Goal: Check status

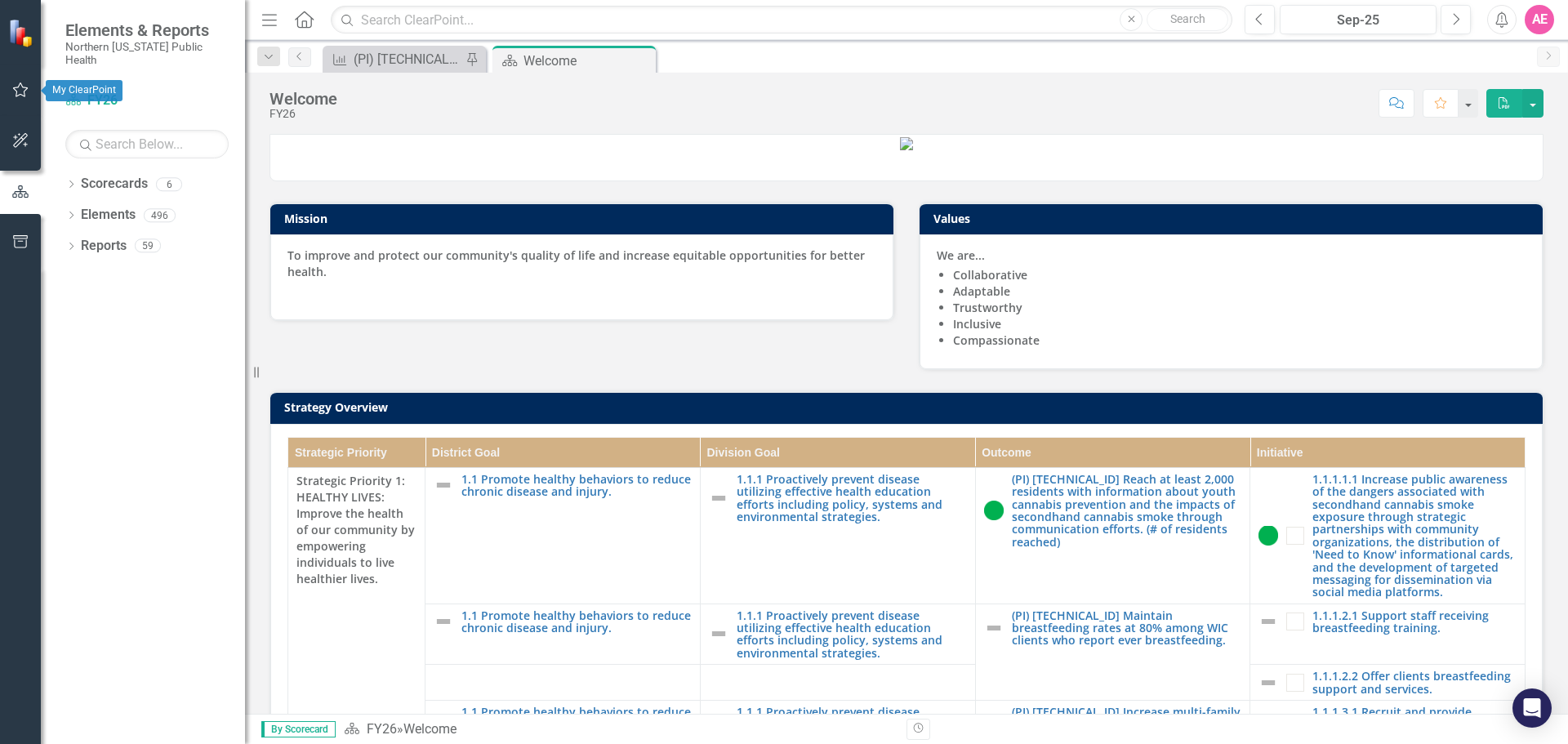
click at [19, 88] on icon "button" at bounding box center [20, 90] width 17 height 13
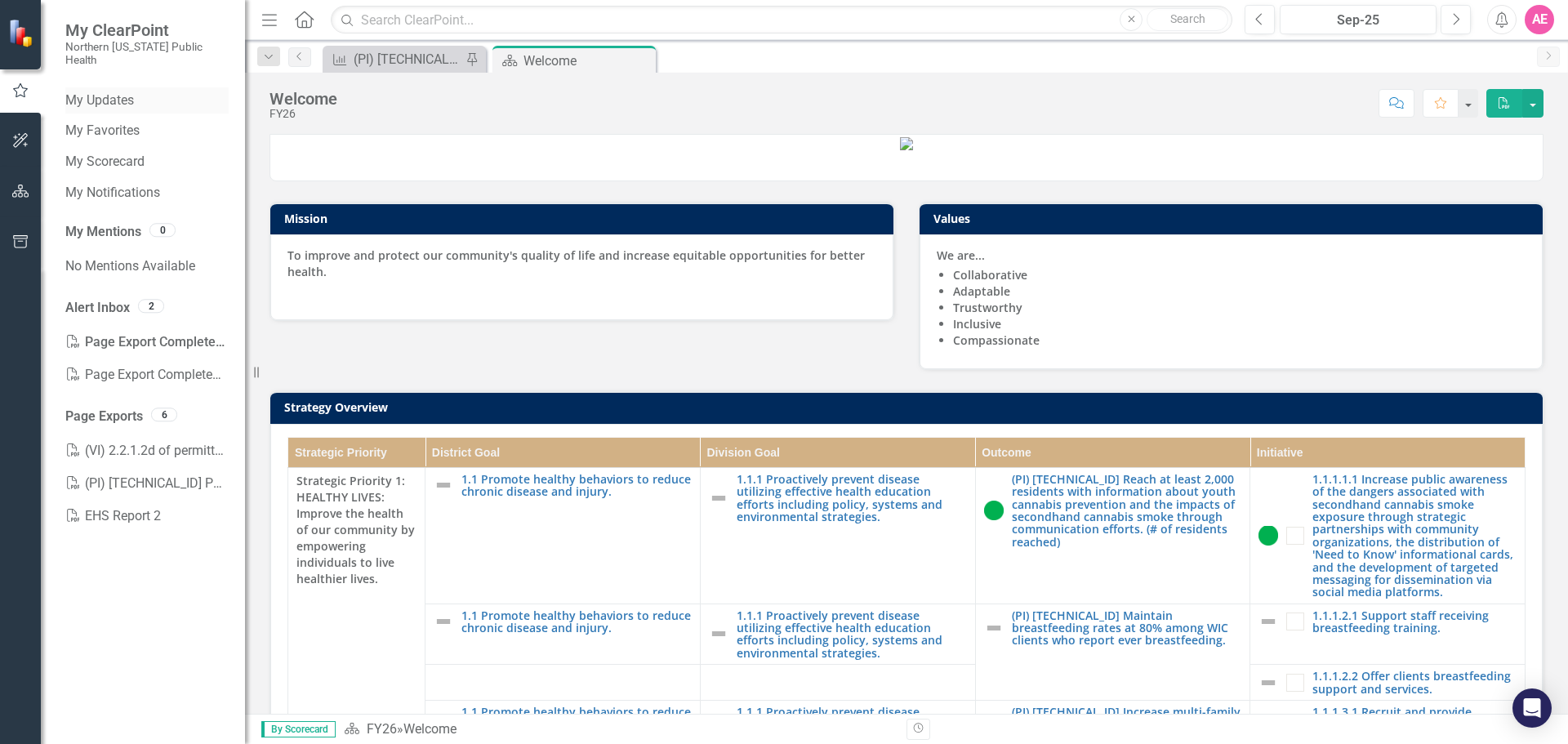
click at [102, 91] on link "My Updates" at bounding box center [147, 100] width 163 height 19
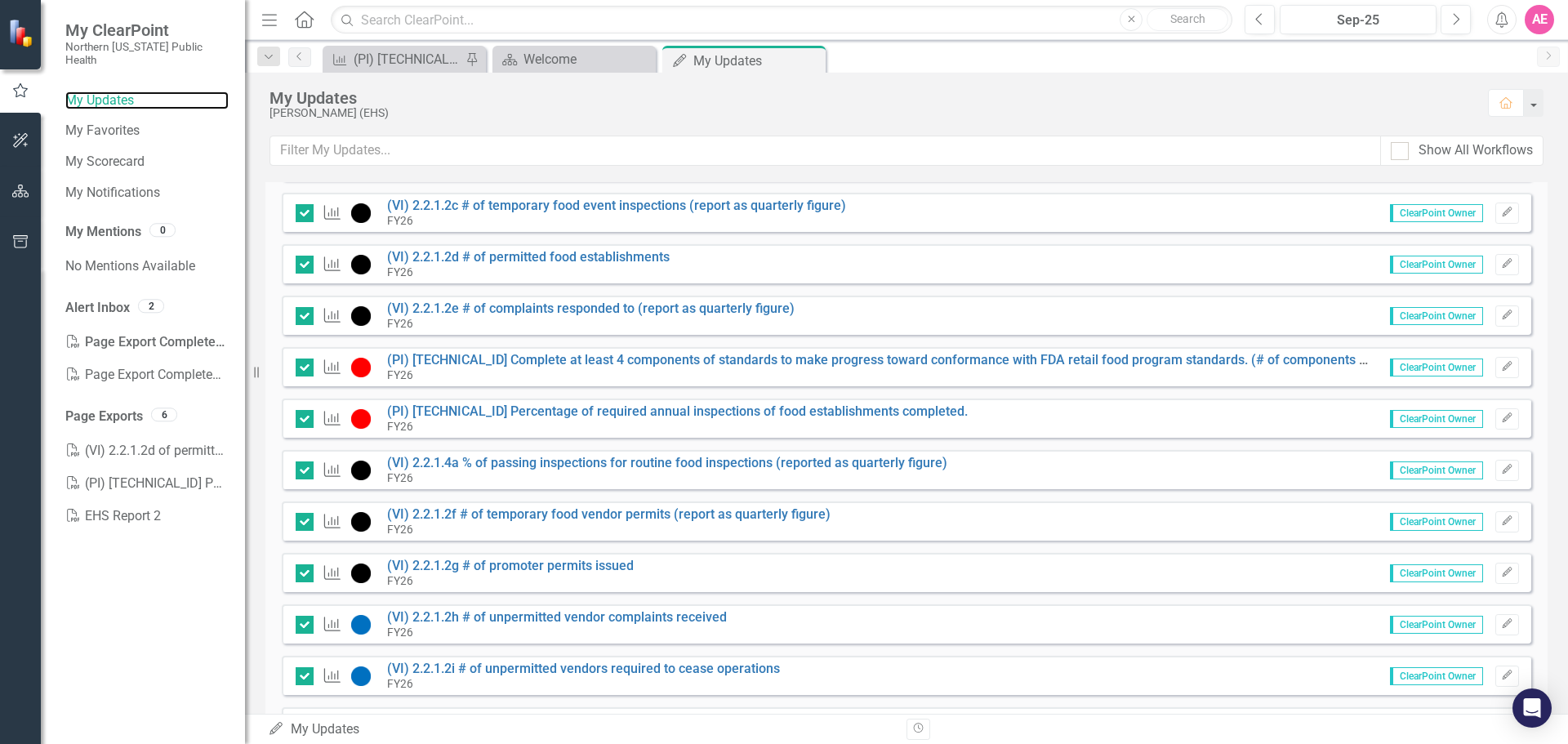
scroll to position [1169, 0]
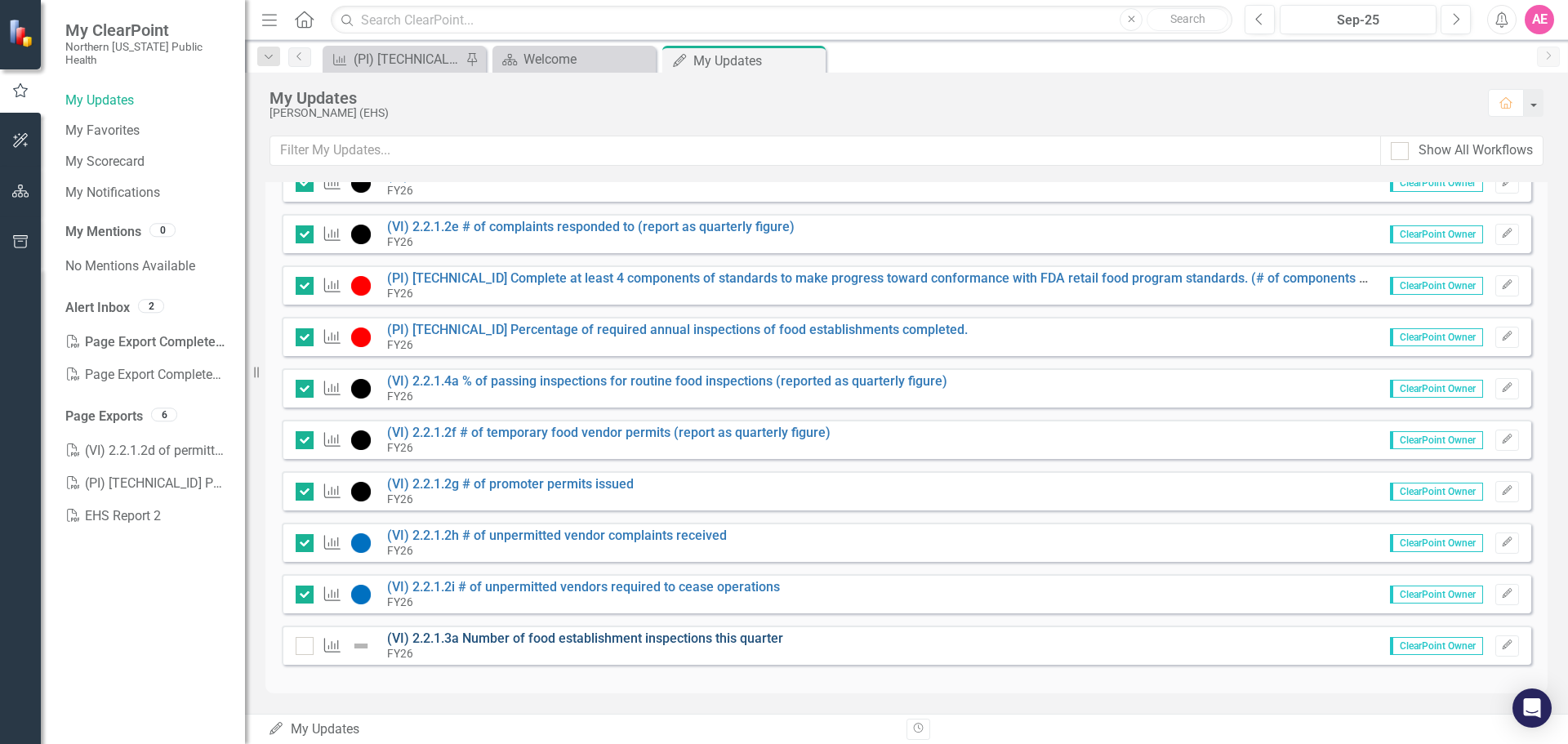
click at [538, 638] on link "(VI) 2.2.1.3a Number of food establishment inspections this quarter" at bounding box center [585, 638] width 396 height 16
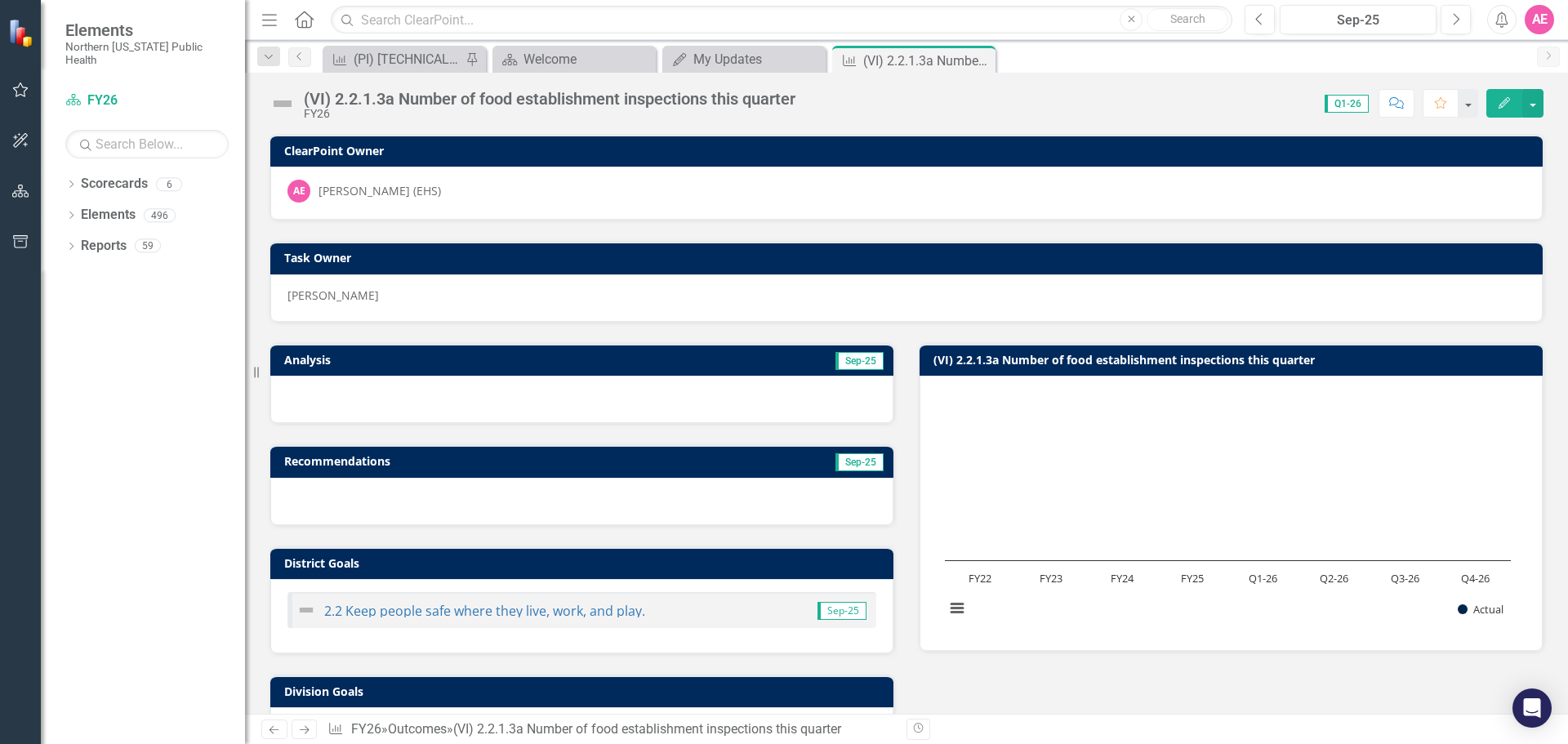
click at [1010, 586] on rect "Interactive chart" at bounding box center [1228, 512] width 582 height 245
click at [1249, 578] on text "Q1-26" at bounding box center [1263, 578] width 28 height 15
click at [1121, 519] on rect "Interactive chart" at bounding box center [1228, 512] width 582 height 245
click at [99, 363] on div "Dropdown Scorecards 6 FY26 FY25 Locked FY24 Locked FY23 Locked FY22 Status Snap…" at bounding box center [143, 458] width 204 height 574
click at [1153, 487] on rect "Interactive chart" at bounding box center [1228, 512] width 582 height 245
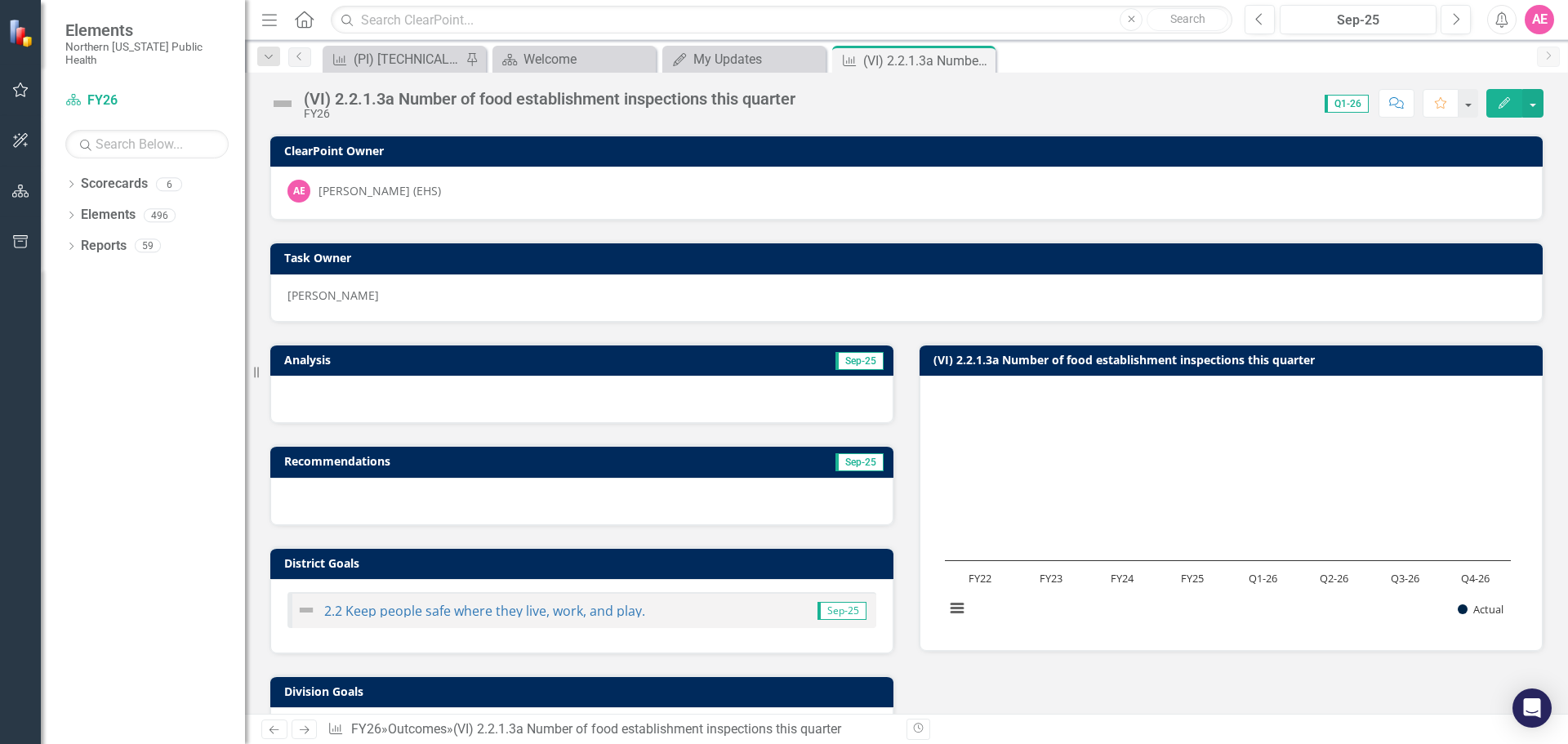
click at [1045, 733] on div "Revision History" at bounding box center [1552, 730] width 1291 height 21
click at [152, 268] on div "Dropdown Scorecards 6 FY26 FY25 Locked FY24 Locked FY23 Locked FY22 Status Snap…" at bounding box center [143, 458] width 204 height 574
click at [1124, 504] on rect "Interactive chart" at bounding box center [1228, 512] width 582 height 245
click at [1309, 672] on div "Analysis Sep-25 Recommendations Sep-25 District Goals 2.2 Keep people safe wher…" at bounding box center [906, 604] width 1299 height 562
